Goal: Task Accomplishment & Management: Manage account settings

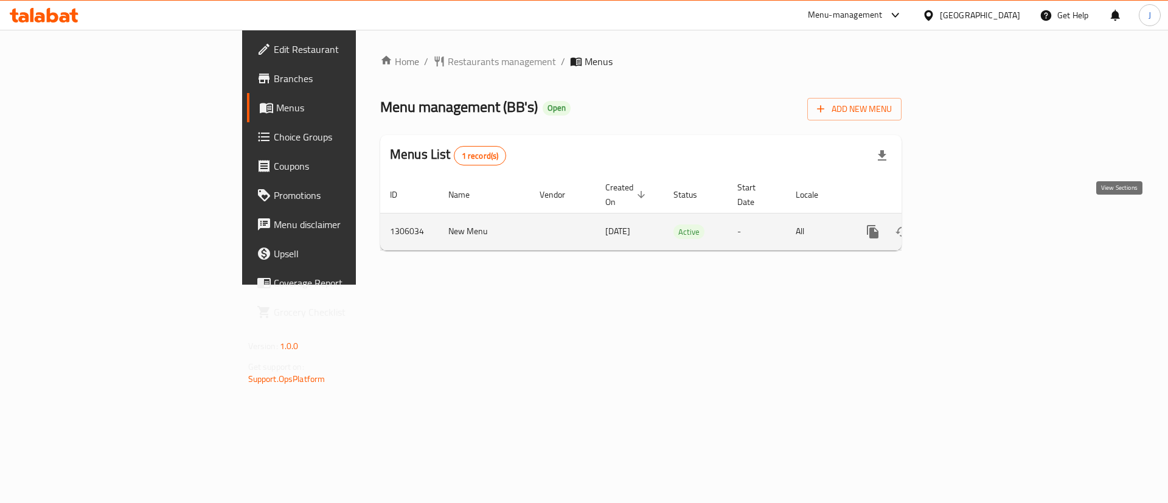
click at [975, 217] on link "enhanced table" at bounding box center [960, 231] width 29 height 29
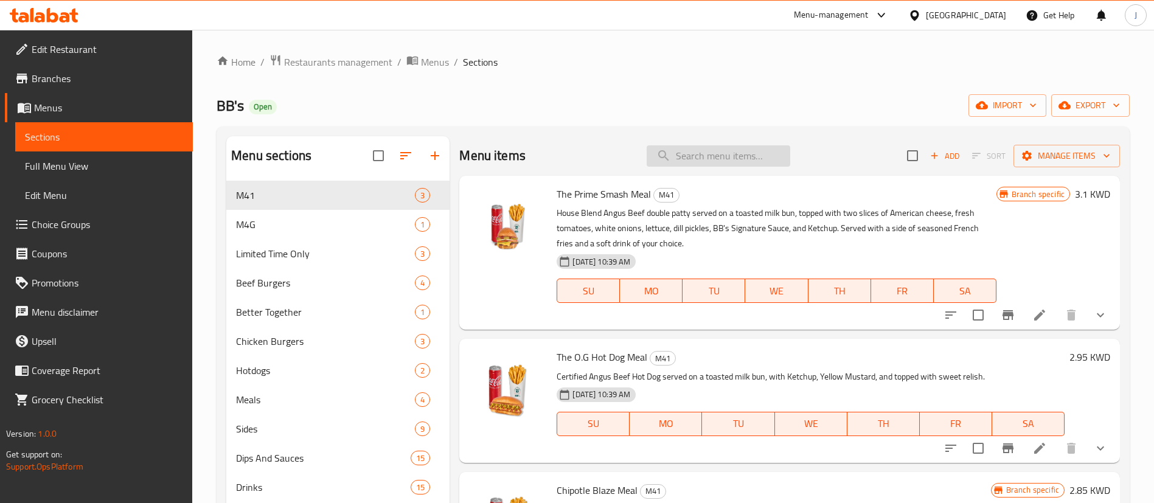
click at [744, 152] on input "search" at bounding box center [719, 155] width 144 height 21
paste input "Chipotle Blaze Meal"
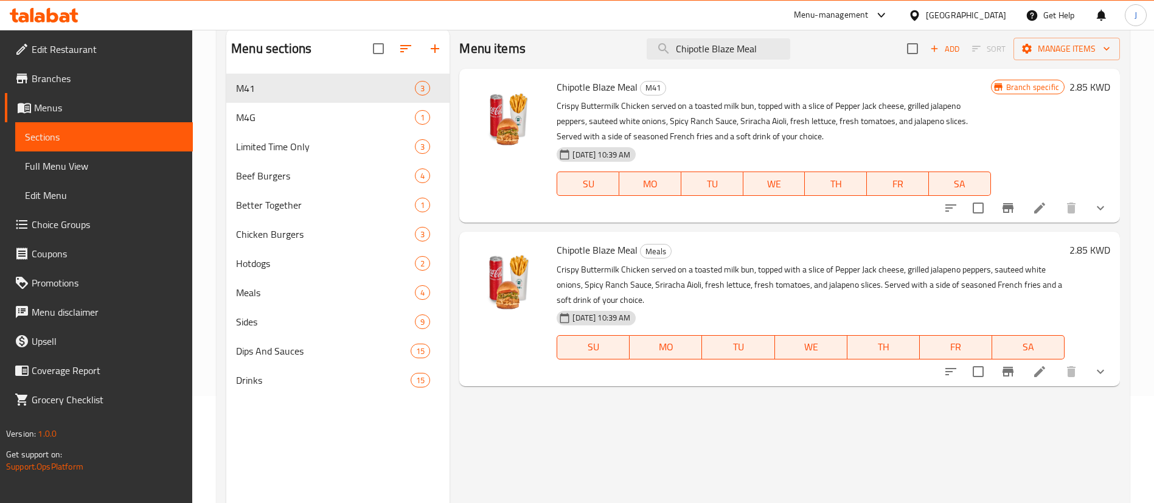
scroll to position [79, 0]
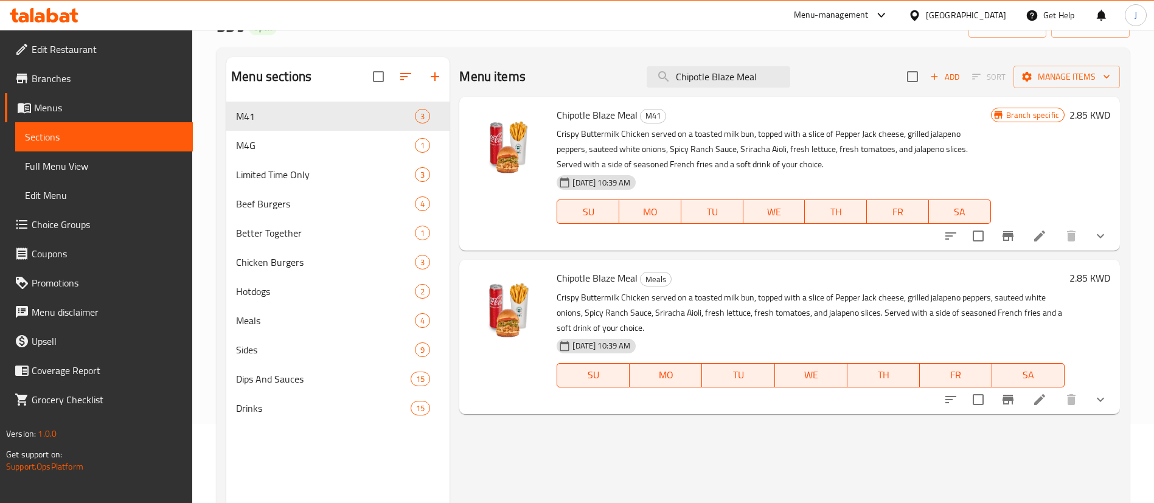
type input "Chipotle Blaze Meal"
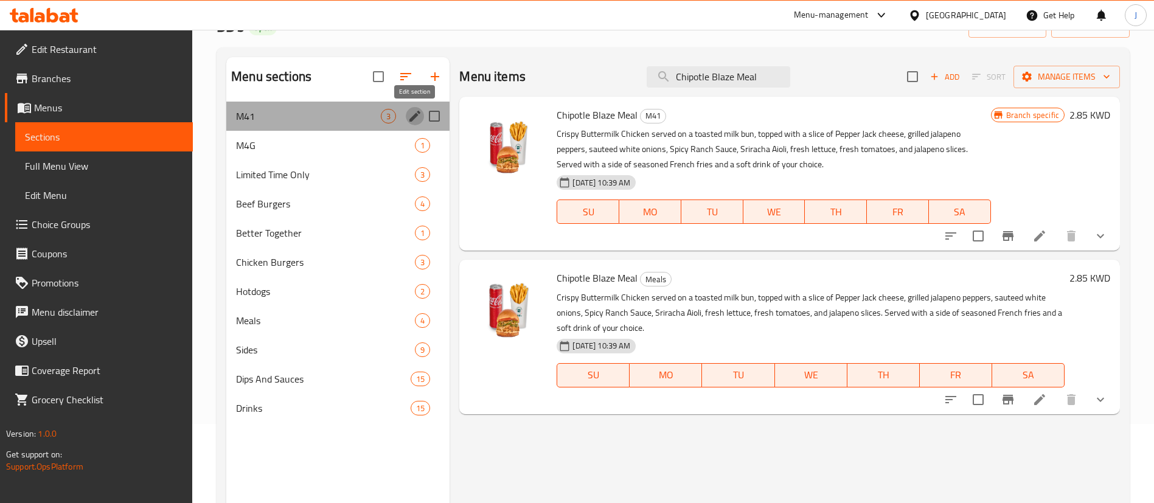
click at [414, 118] on icon "edit" at bounding box center [414, 116] width 11 height 11
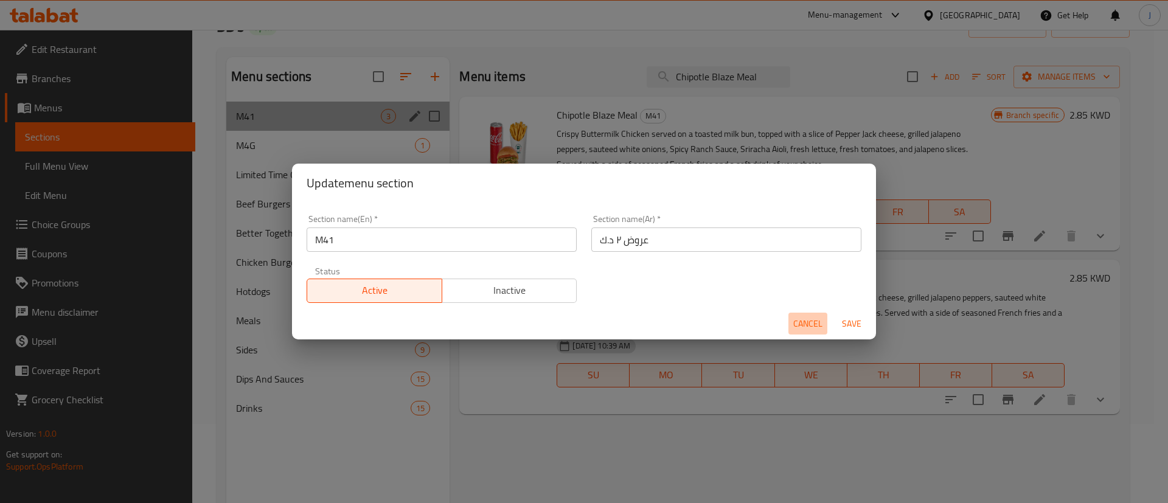
click at [807, 321] on span "Cancel" at bounding box center [807, 323] width 29 height 15
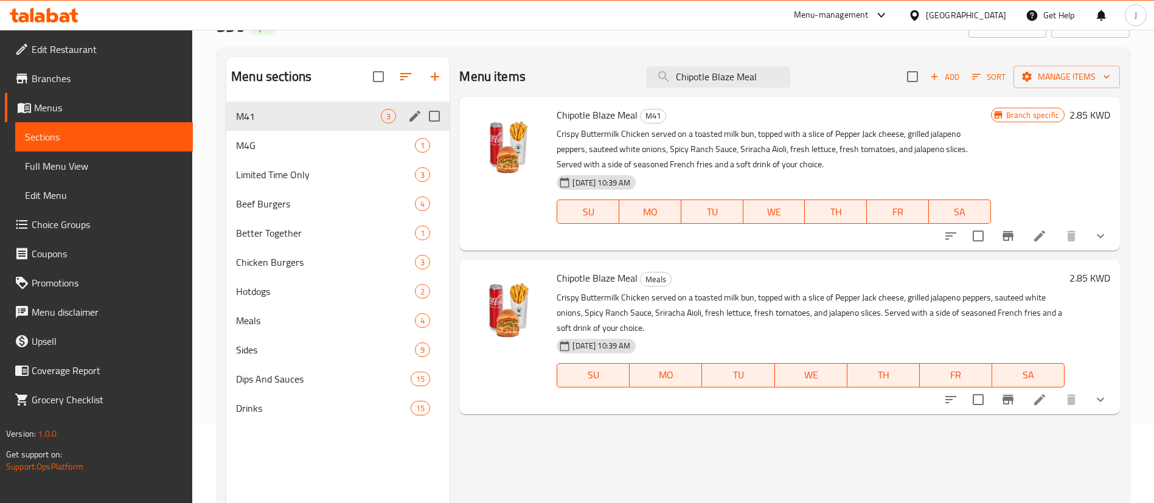
click at [1116, 236] on div "Chipotle Blaze Meal M41 Crispy Buttermilk Chicken served on a toasted milk bun,…" at bounding box center [789, 174] width 661 height 154
click at [1097, 237] on icon "show more" at bounding box center [1100, 236] width 15 height 15
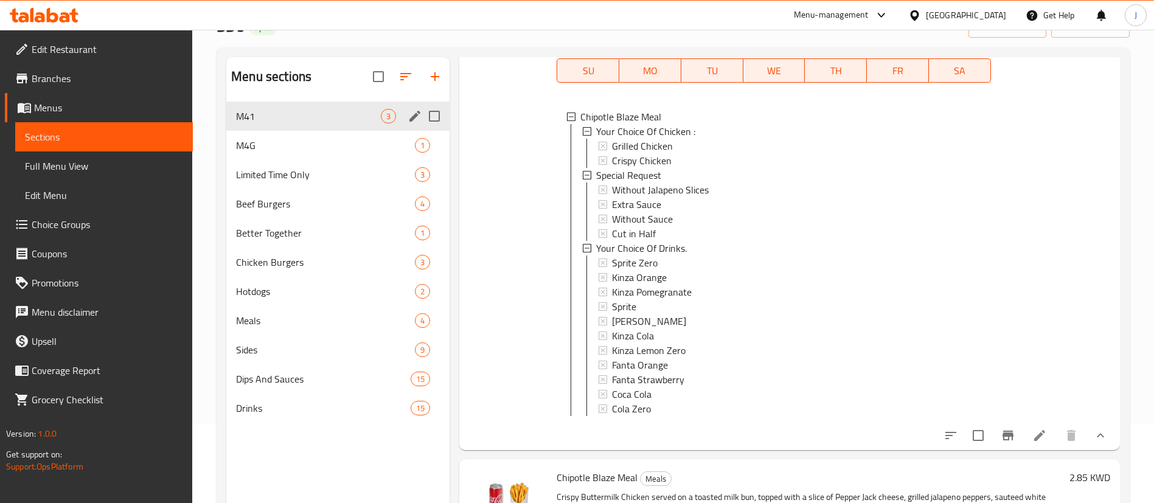
scroll to position [182, 0]
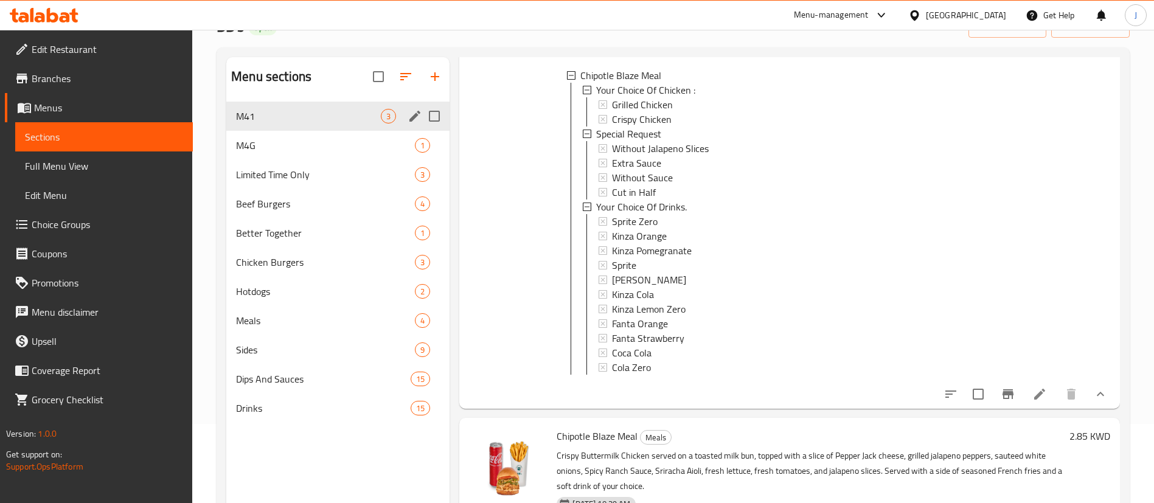
drag, startPoint x: 1001, startPoint y: 13, endPoint x: 990, endPoint y: 21, distance: 14.0
click at [1001, 14] on div "[GEOGRAPHIC_DATA]" at bounding box center [966, 15] width 80 height 13
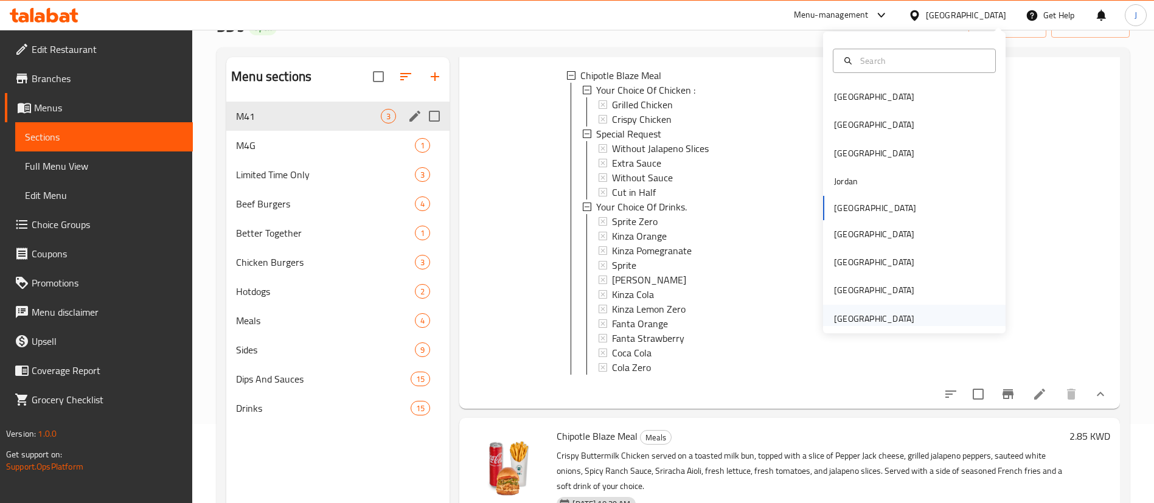
click at [869, 317] on div "[GEOGRAPHIC_DATA]" at bounding box center [874, 318] width 80 height 13
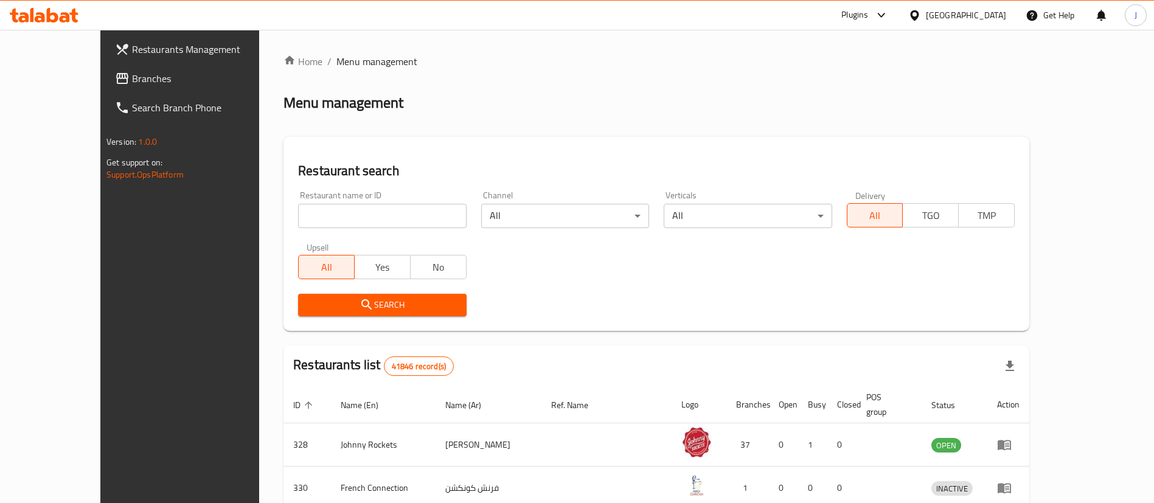
click at [322, 214] on input "search" at bounding box center [382, 216] width 168 height 24
paste input "[DEMOGRAPHIC_DATA] n Crunch Res"
type input "[DEMOGRAPHIC_DATA] n Crunch Res"
click button "Search" at bounding box center [382, 305] width 168 height 23
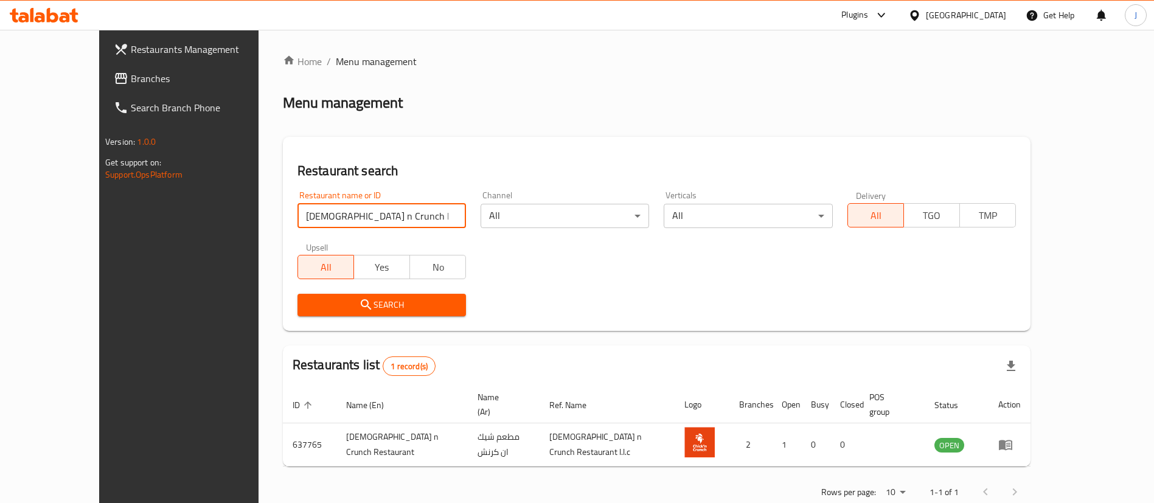
scroll to position [4, 0]
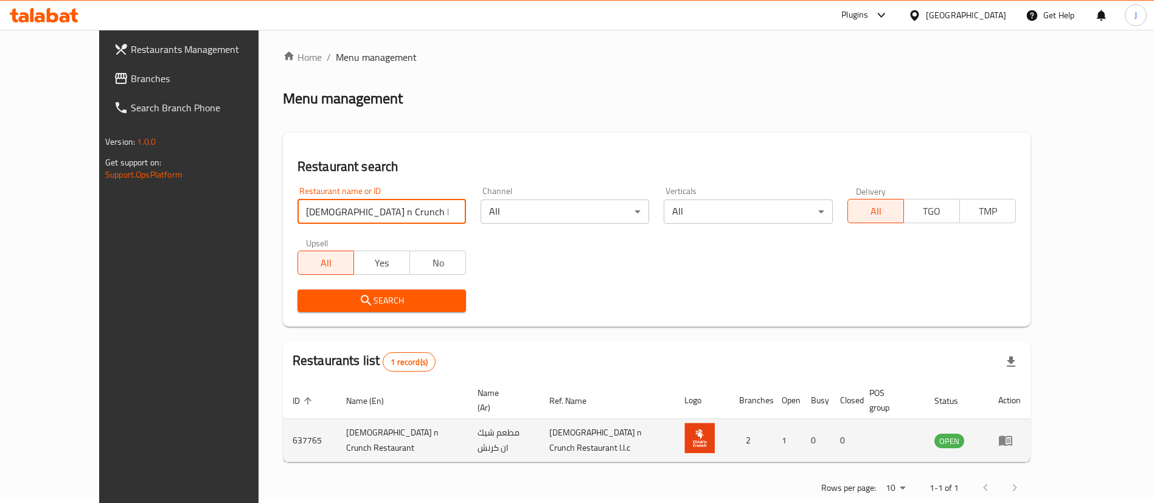
click at [1010, 439] on icon "enhanced table" at bounding box center [1008, 441] width 4 height 5
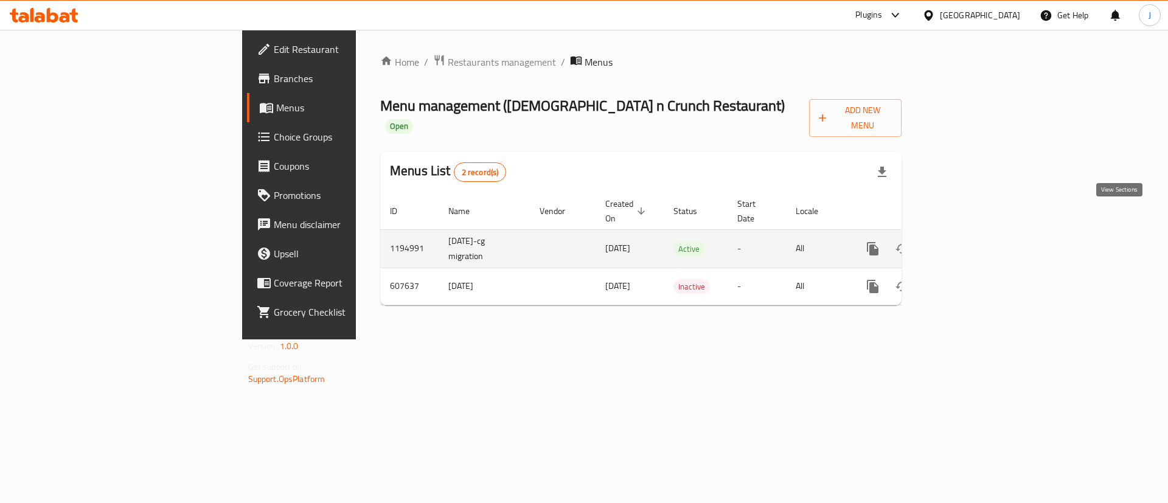
click at [975, 234] on link "enhanced table" at bounding box center [960, 248] width 29 height 29
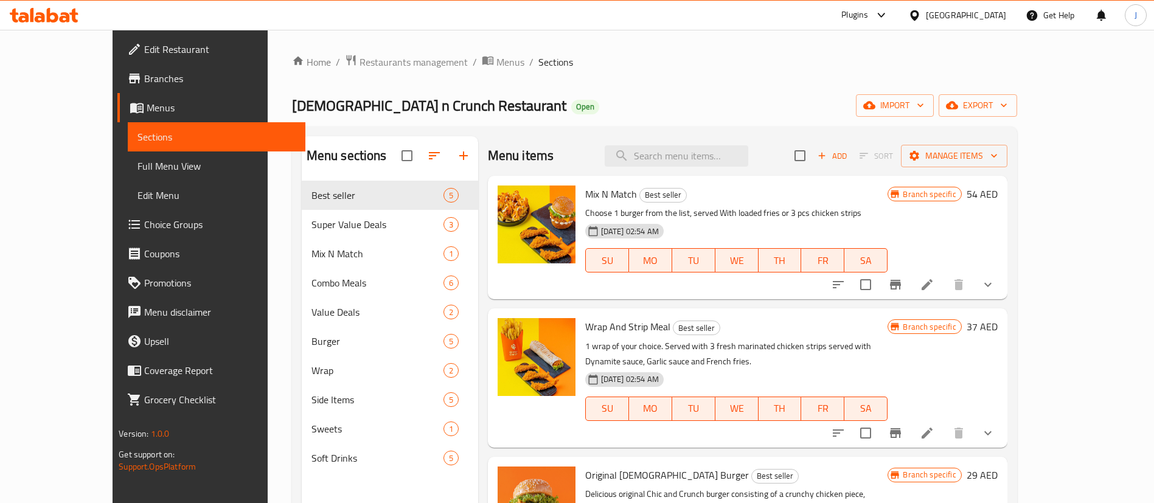
click at [697, 144] on div "Menu items Add Sort Manage items" at bounding box center [747, 156] width 519 height 40
click at [698, 153] on input "search" at bounding box center [677, 155] width 144 height 21
paste input "Original [DEMOGRAPHIC_DATA] Burger"
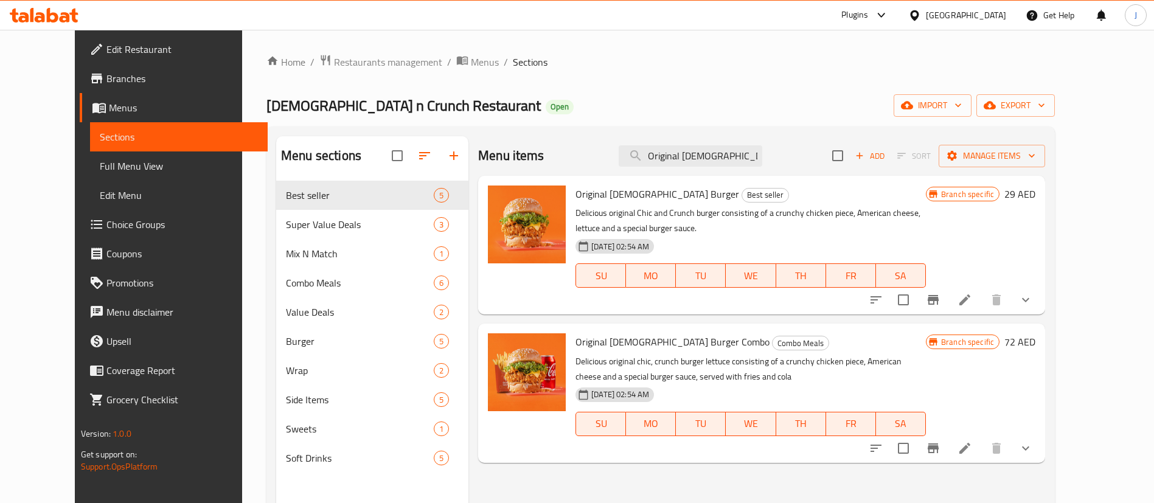
type input "Original [DEMOGRAPHIC_DATA] Burger"
click at [1040, 310] on button "show more" at bounding box center [1025, 299] width 29 height 29
